Goal: Information Seeking & Learning: Learn about a topic

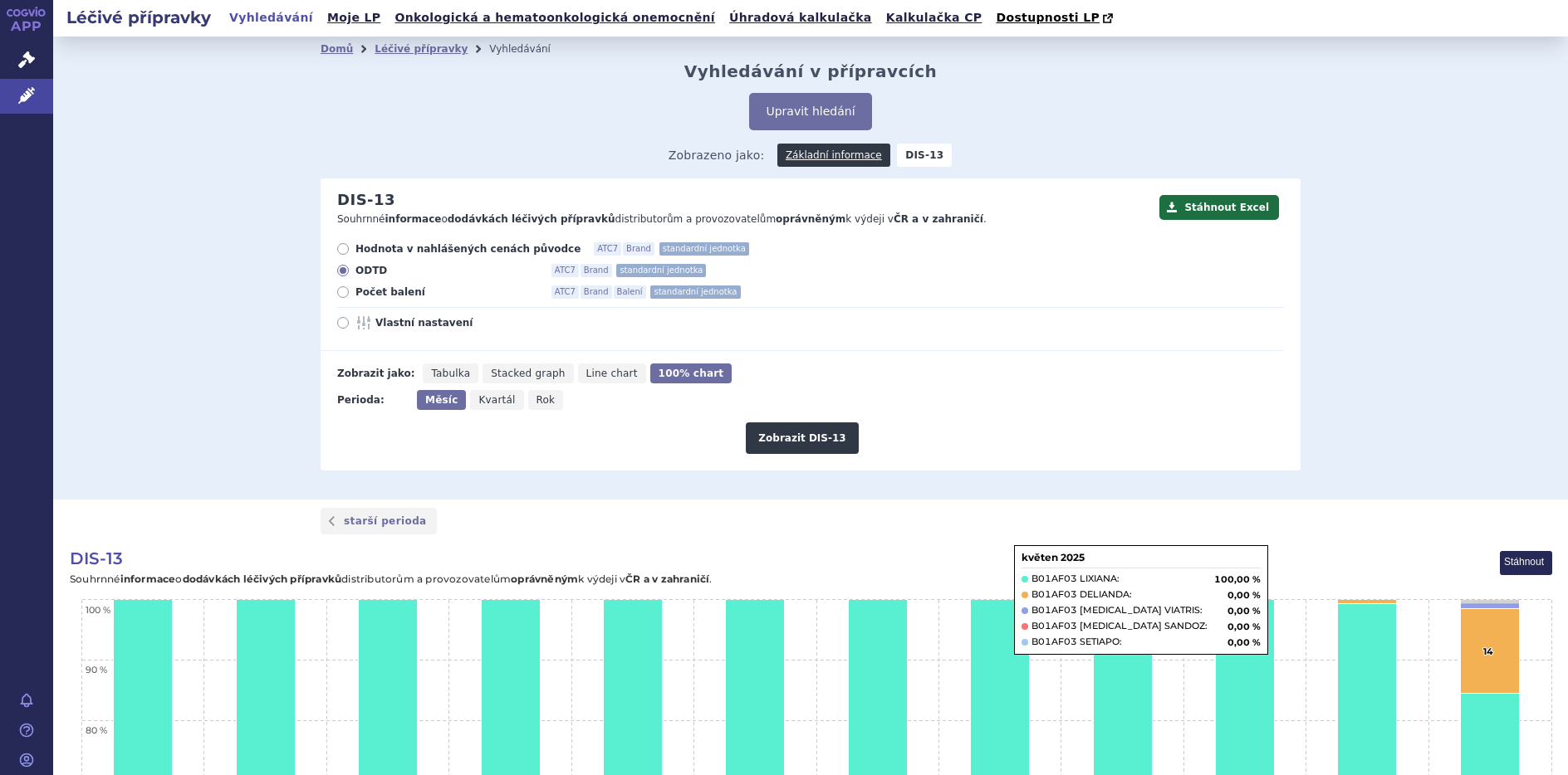
scroll to position [52, 0]
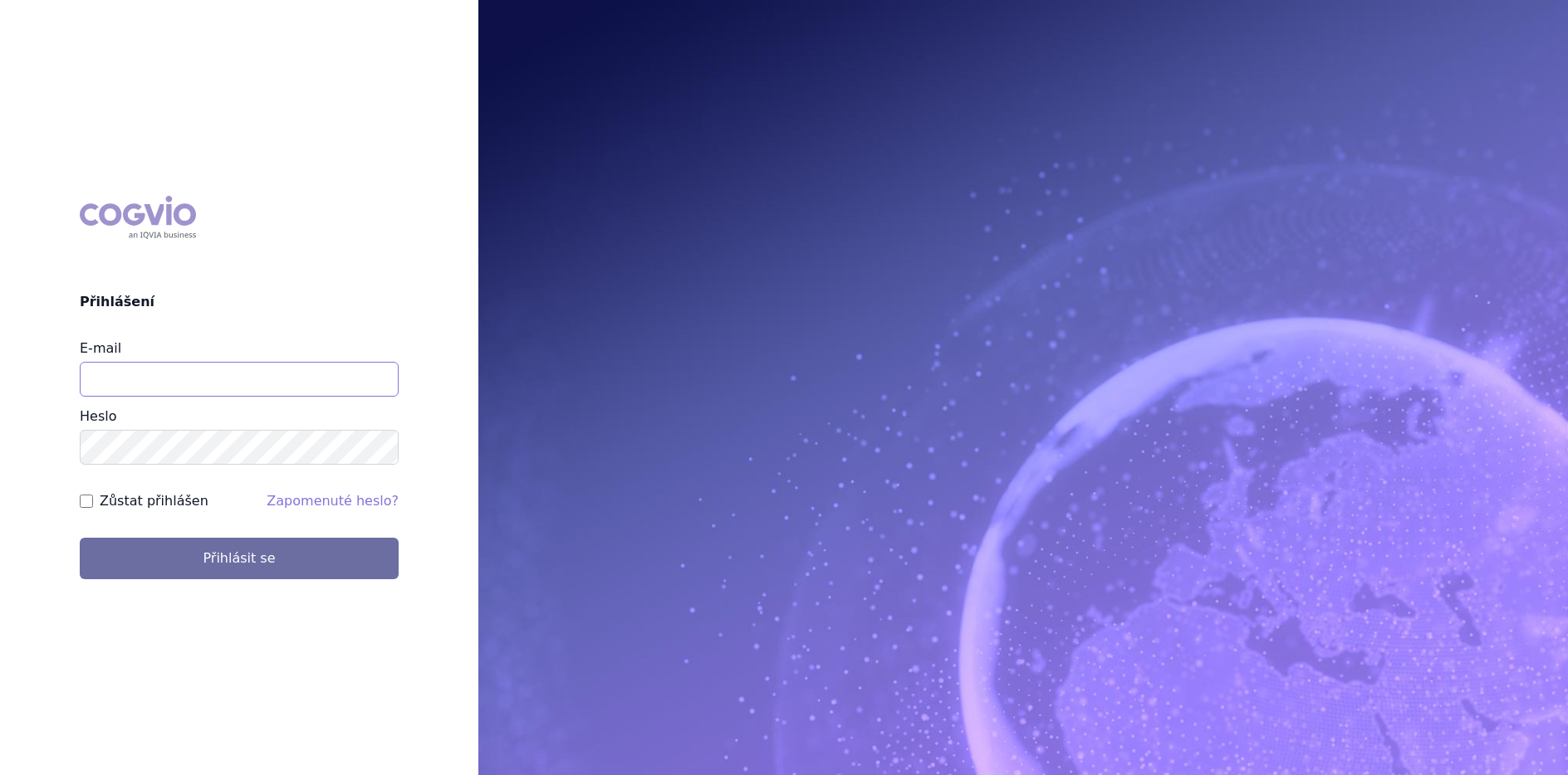
click at [103, 381] on input "E-mail" at bounding box center [239, 379] width 319 height 35
type input "lenka.celisova@viatris.com"
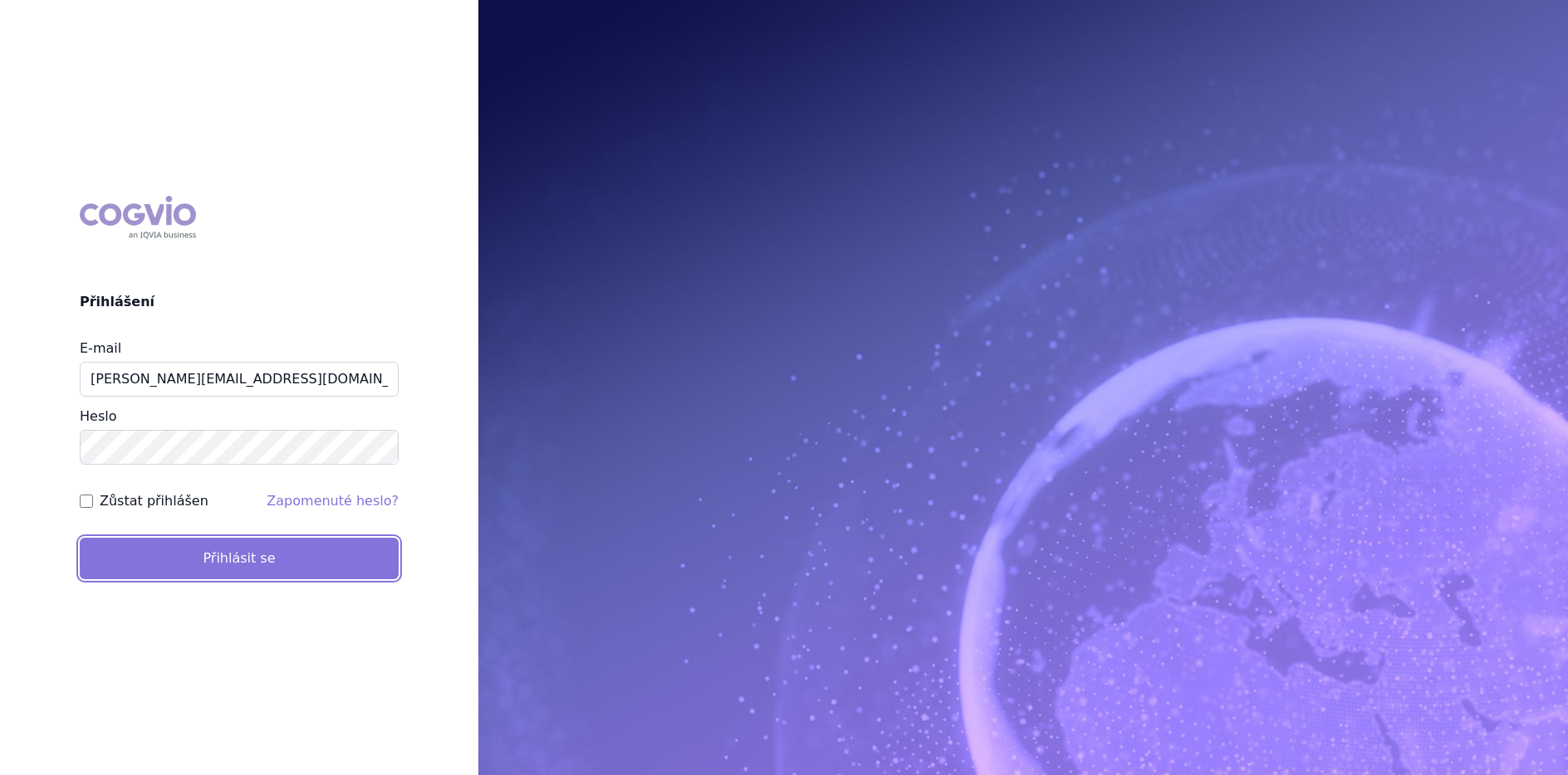
click at [339, 565] on button "Přihlásit se" at bounding box center [239, 559] width 319 height 42
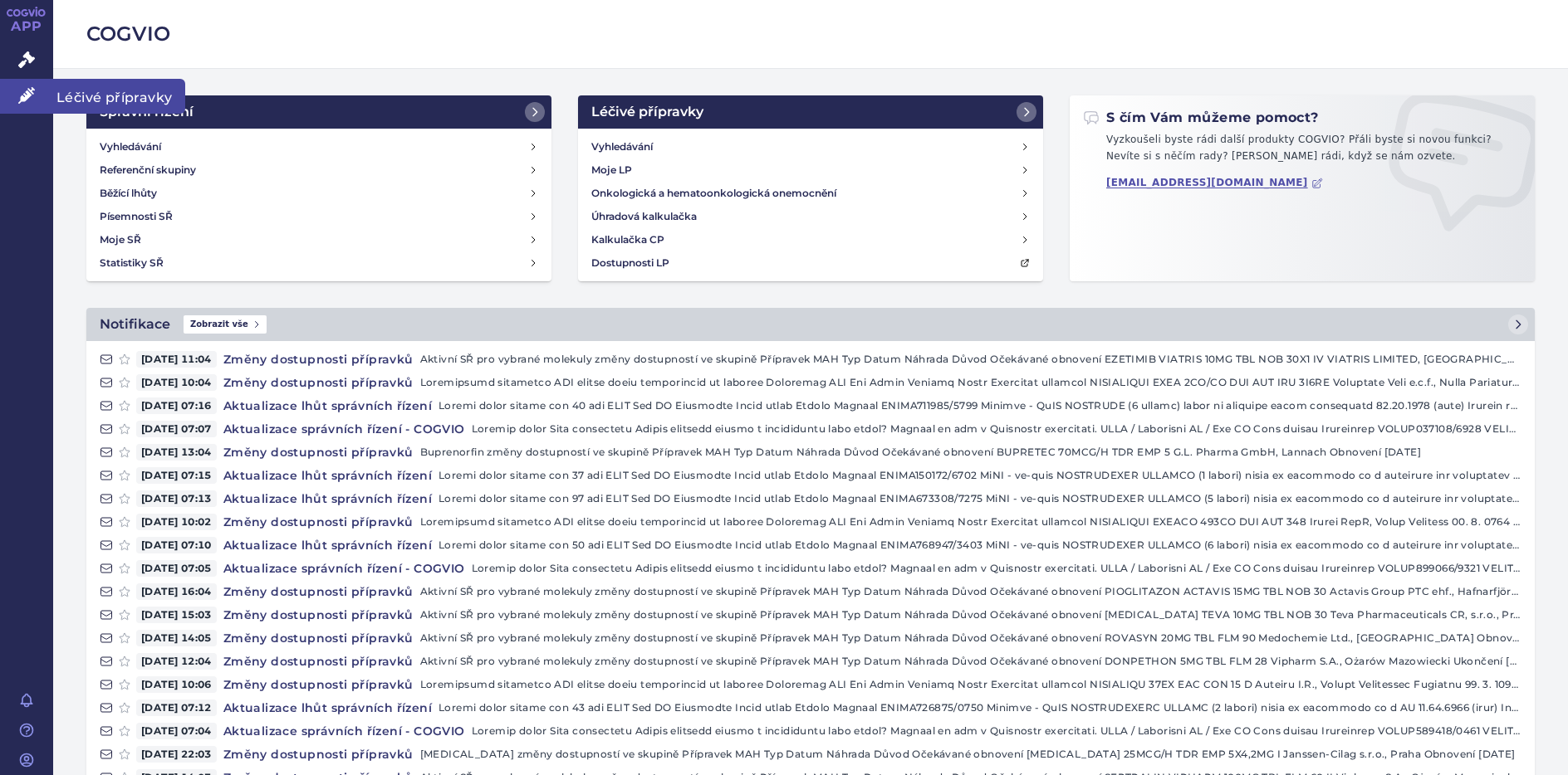
click at [86, 101] on span "Léčivé přípravky" at bounding box center [118, 96] width 132 height 35
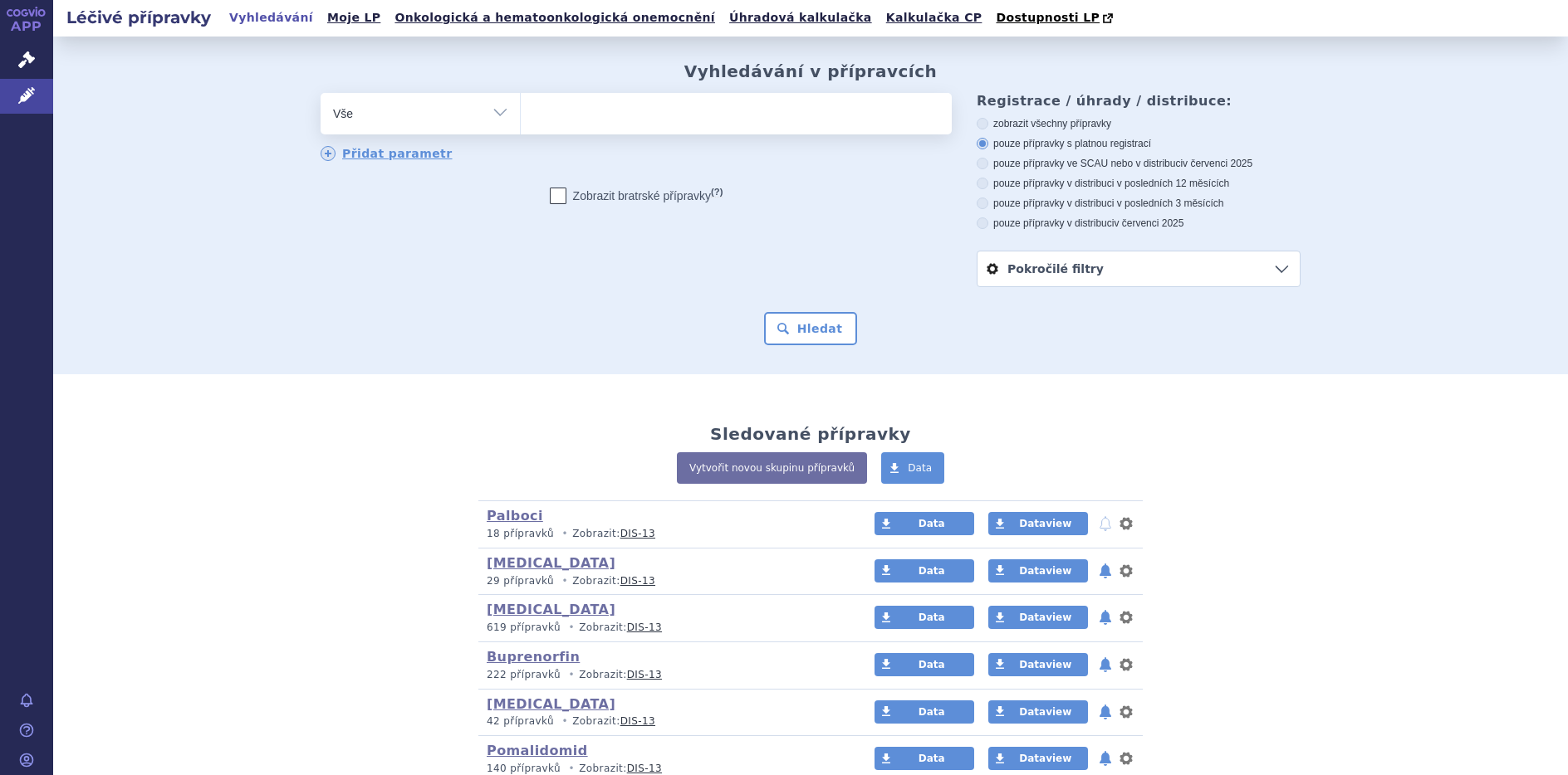
click at [495, 116] on select "Vše Přípravek/SUKL kód MAH VPOIS ATC/Aktivní látka Léková forma Síla" at bounding box center [420, 111] width 199 height 37
click at [543, 108] on ul at bounding box center [736, 110] width 431 height 35
click at [521, 108] on select at bounding box center [520, 113] width 1 height 42
type input "re"
type input "rev"
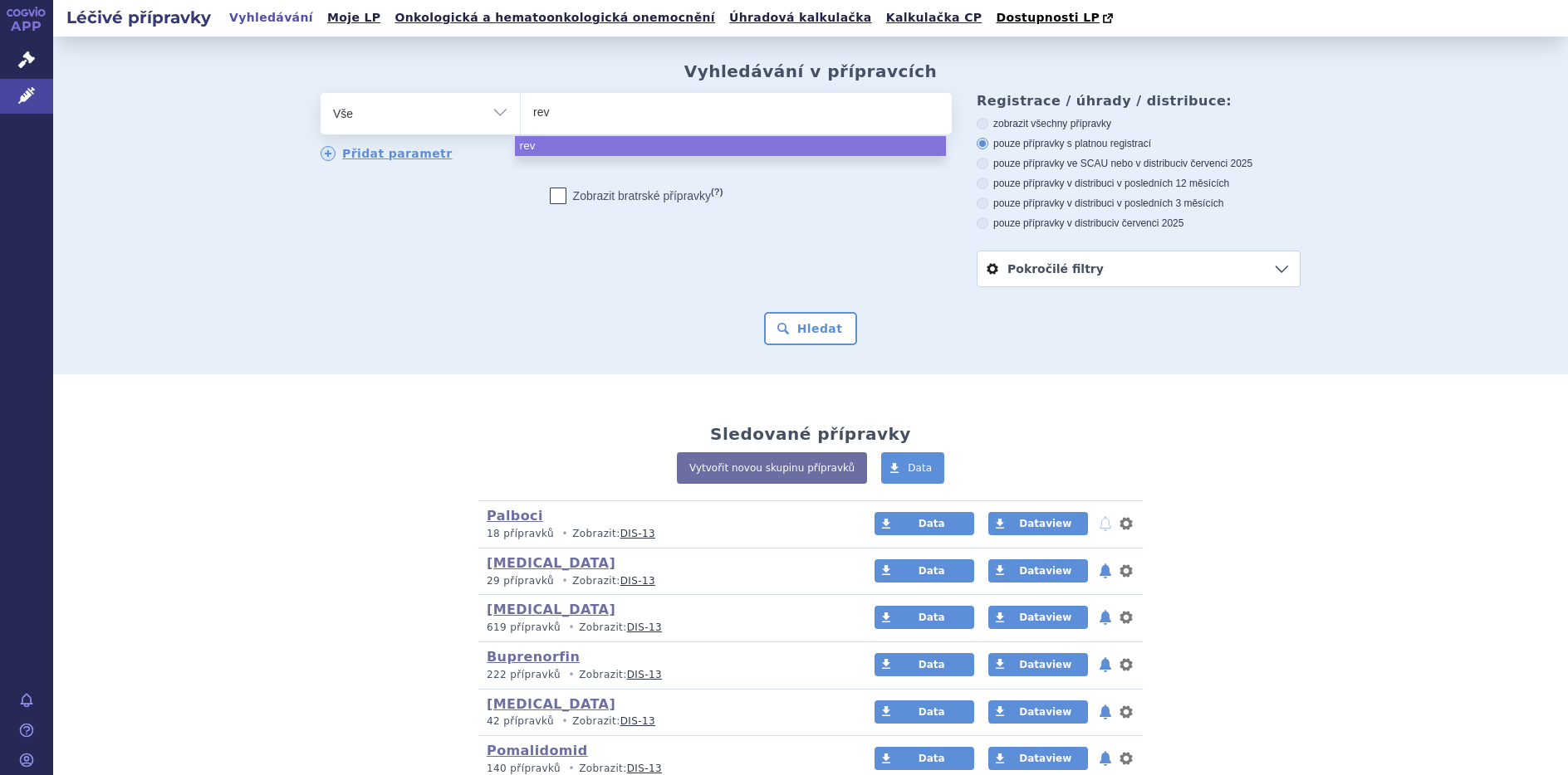
type input "reva"
type input "revat"
type input "revatio"
select select "revatio"
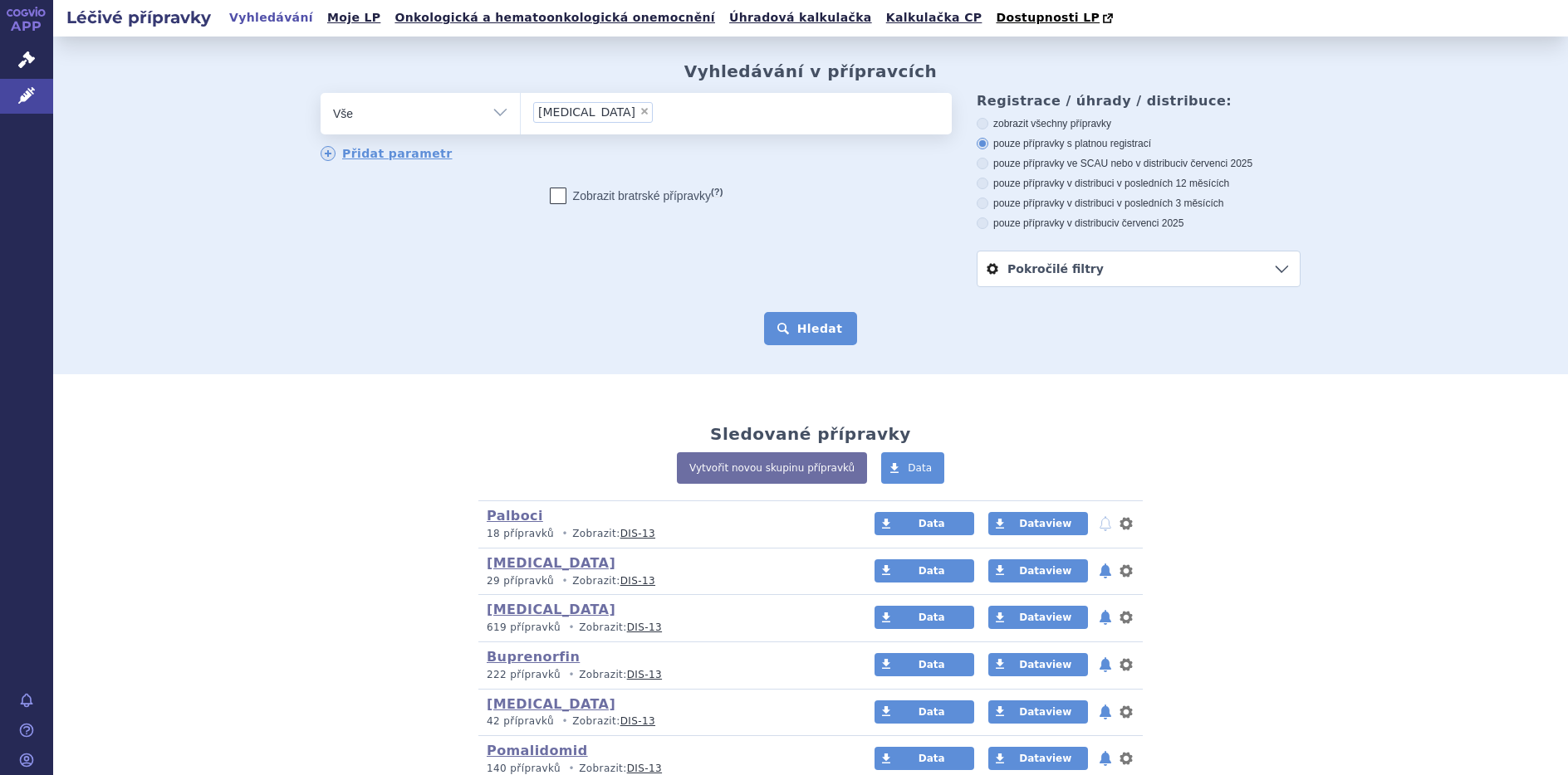
click at [834, 338] on button "Hledat" at bounding box center [810, 328] width 94 height 33
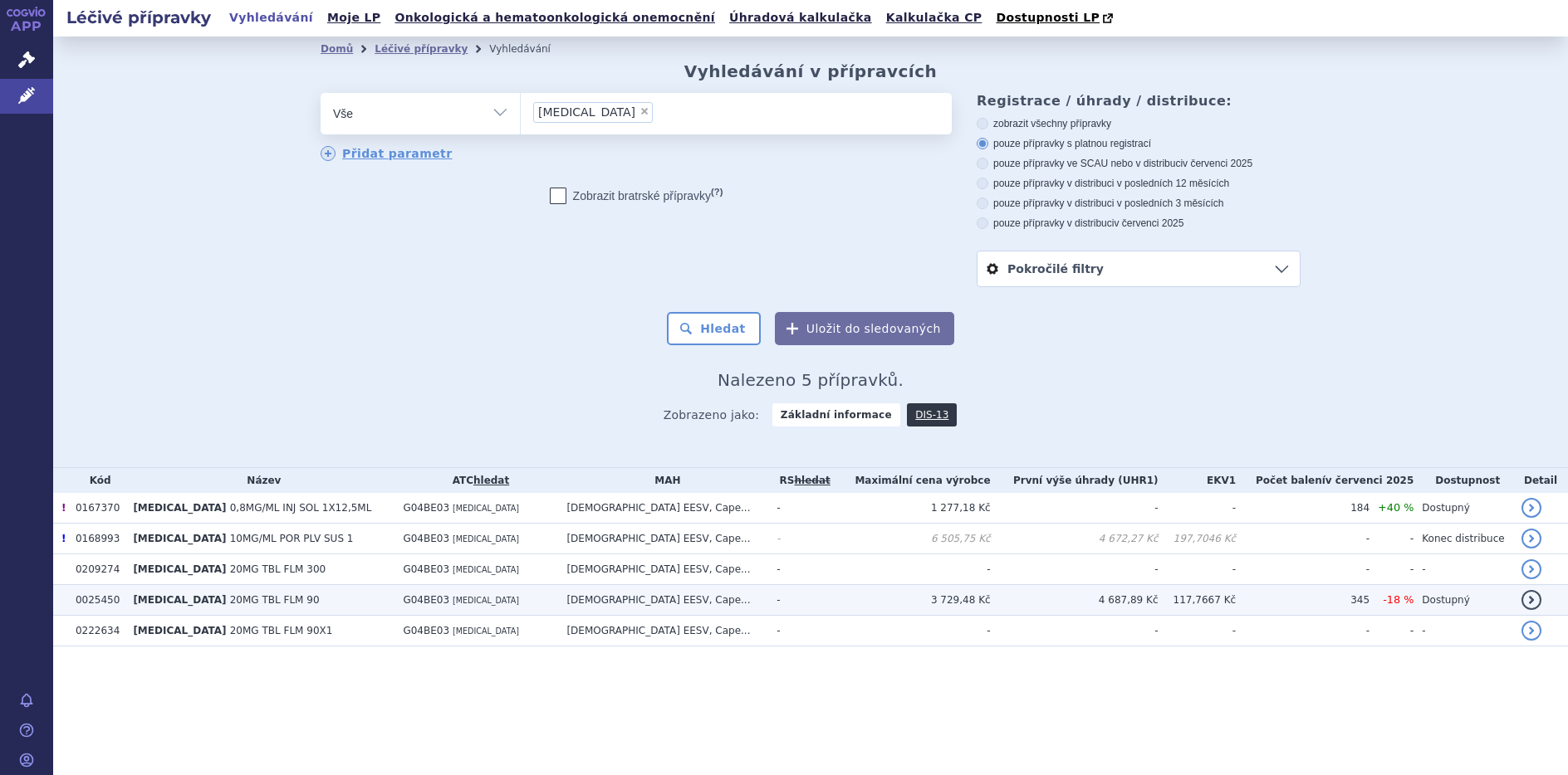
click at [159, 599] on span "[MEDICAL_DATA]" at bounding box center [179, 599] width 93 height 12
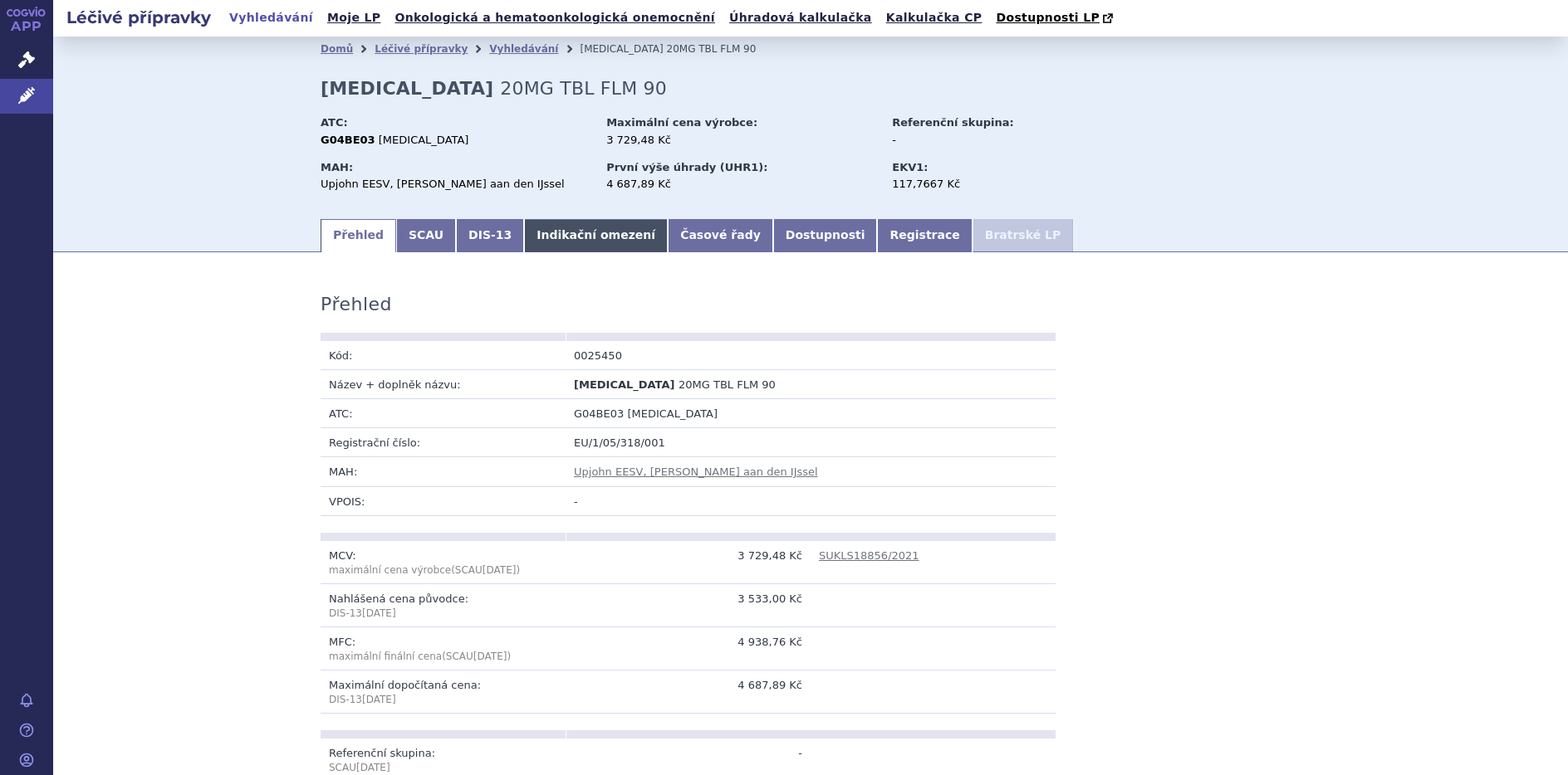
click at [547, 238] on link "Indikační omezení" at bounding box center [596, 236] width 144 height 33
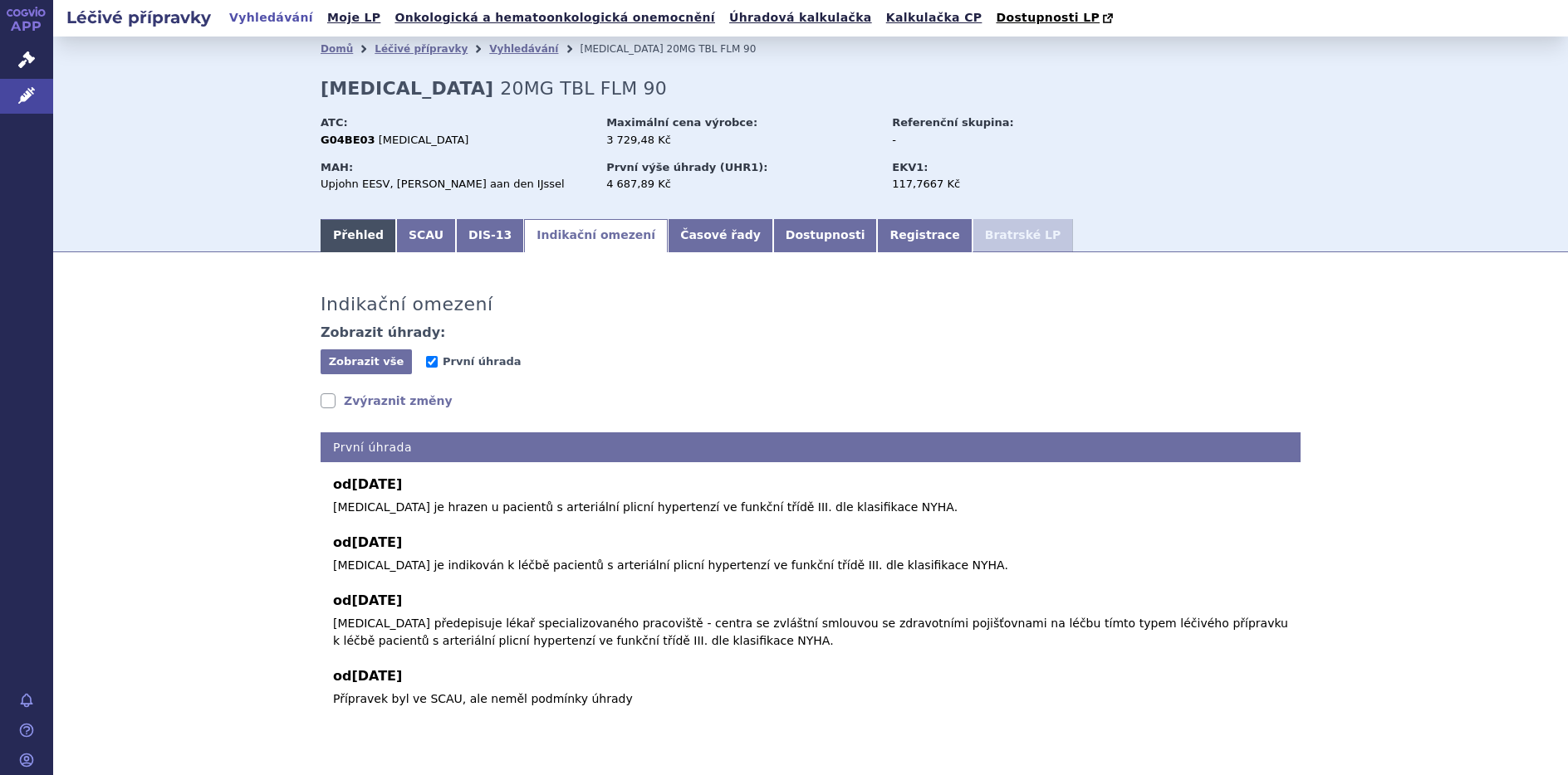
click at [347, 232] on link "Přehled" at bounding box center [358, 236] width 76 height 33
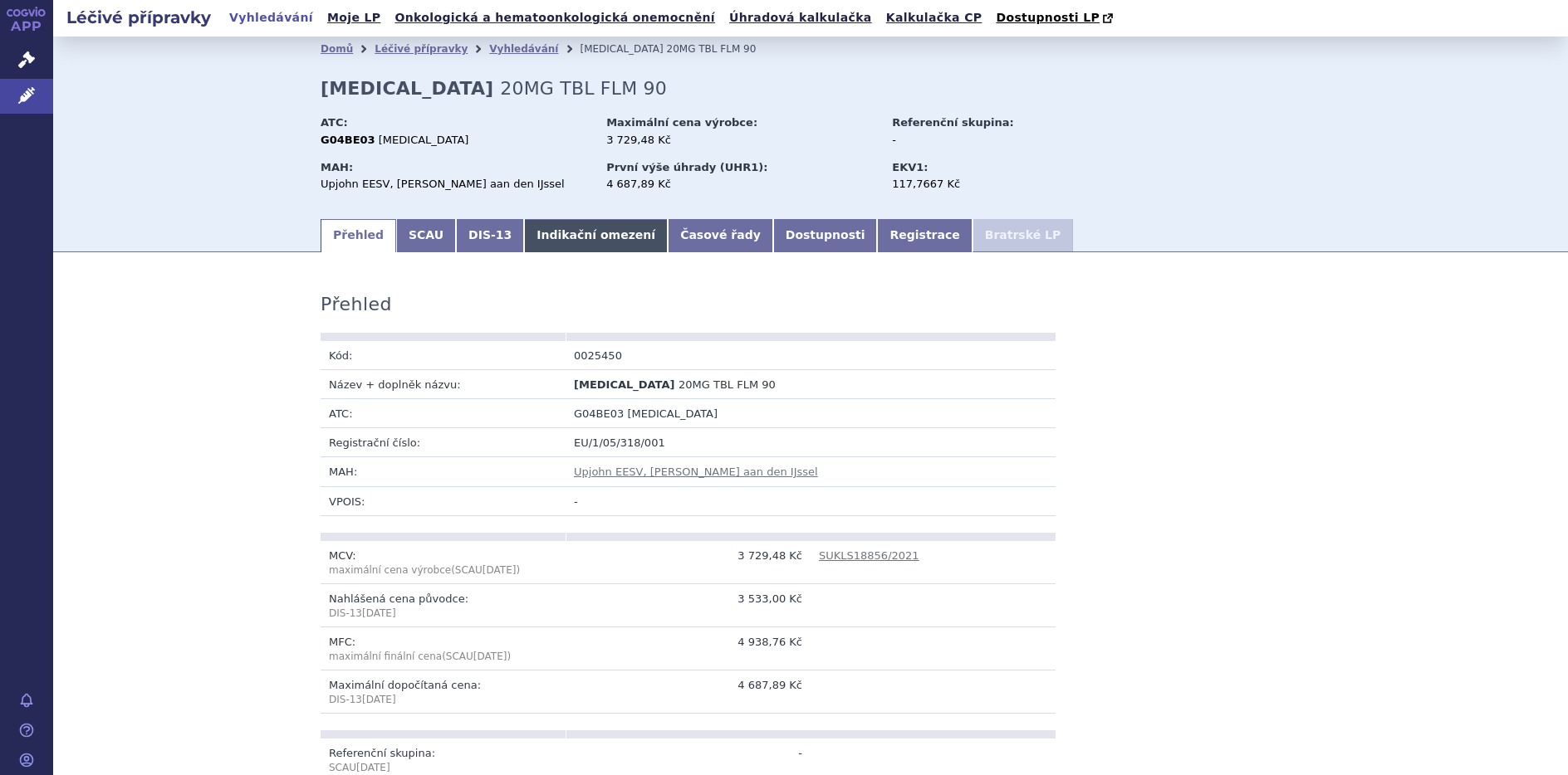
click at [540, 242] on link "Indikační omezení" at bounding box center [596, 236] width 144 height 33
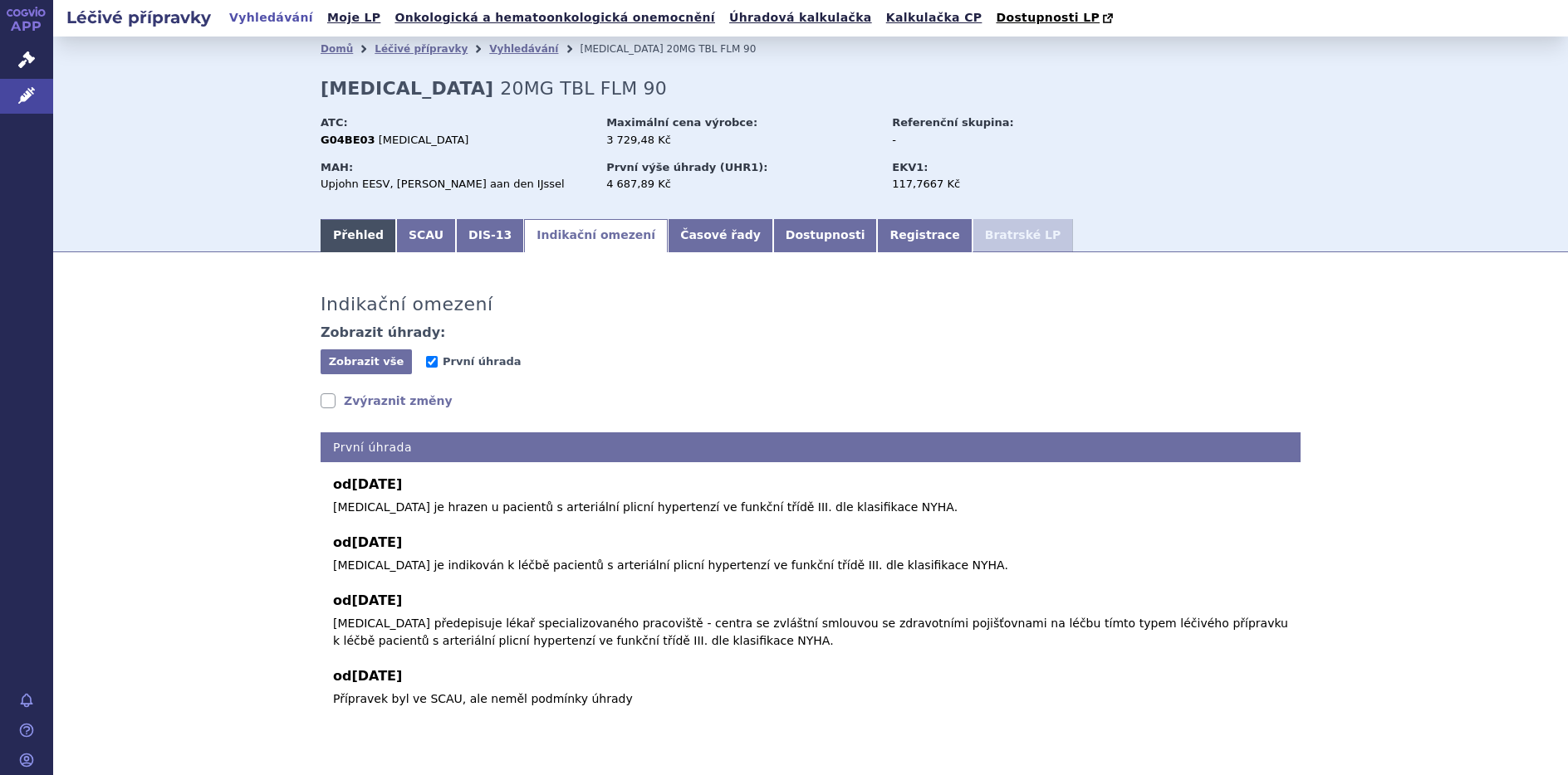
click at [352, 229] on link "Přehled" at bounding box center [358, 236] width 76 height 33
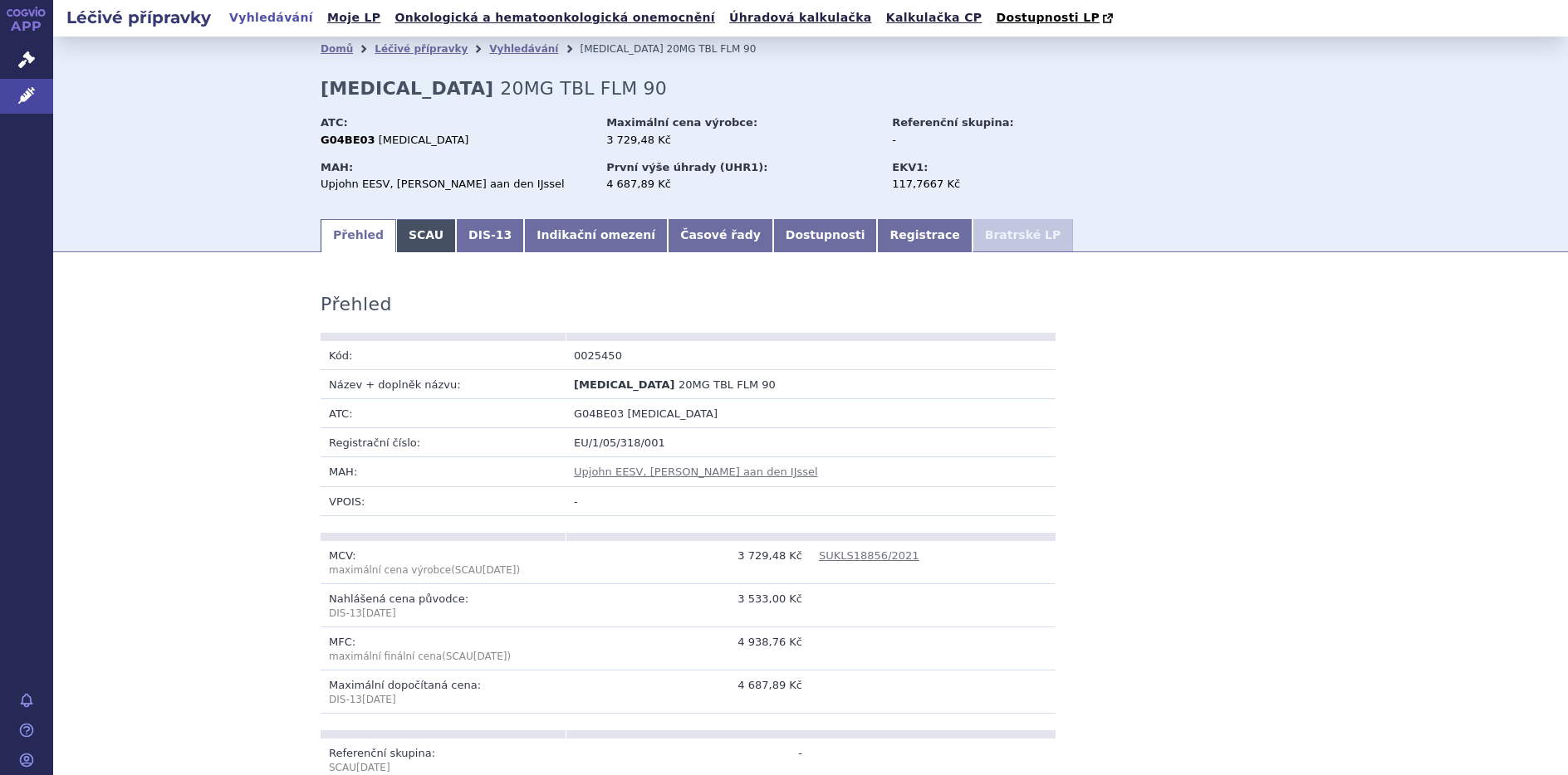
click at [412, 241] on link "SCAU" at bounding box center [426, 236] width 60 height 33
